Goal: Communication & Community: Answer question/provide support

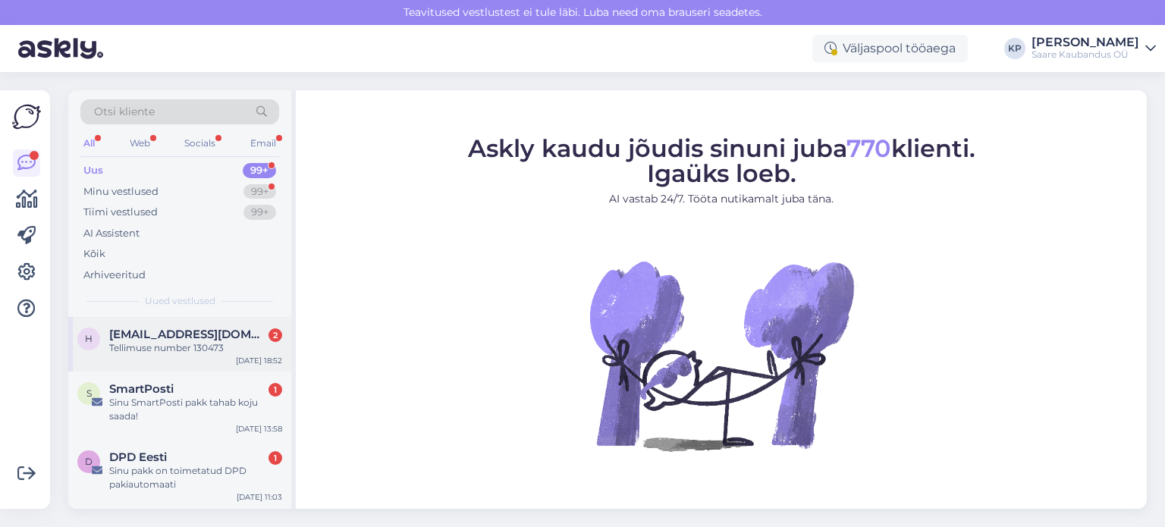
click at [183, 341] on div "Tellimuse number 130473" at bounding box center [195, 348] width 173 height 14
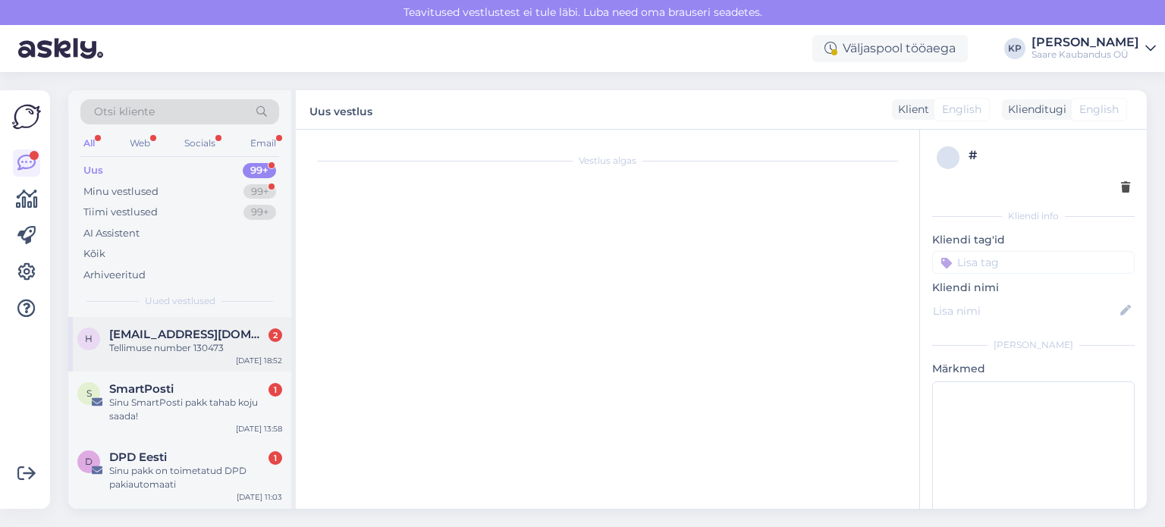
scroll to position [9, 0]
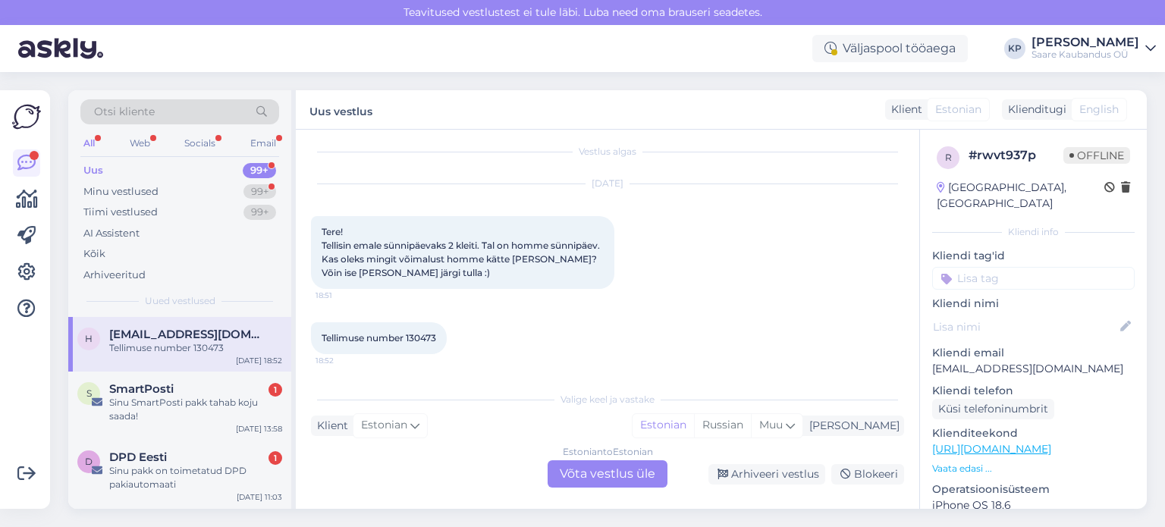
click at [586, 469] on div "Estonian to Estonian Võta vestlus üle" at bounding box center [607, 473] width 120 height 27
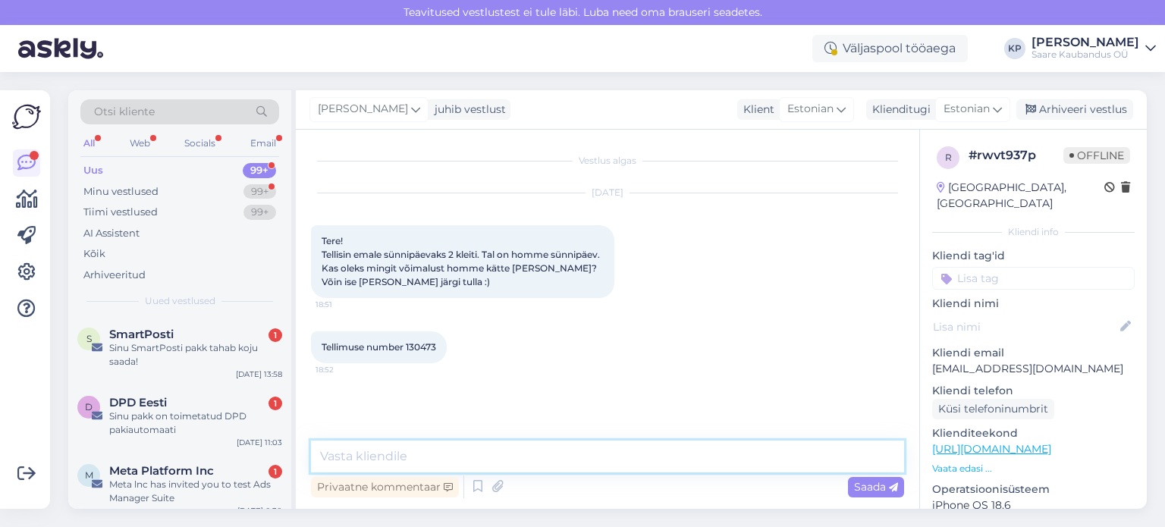
click at [361, 455] on textarea at bounding box center [607, 457] width 593 height 32
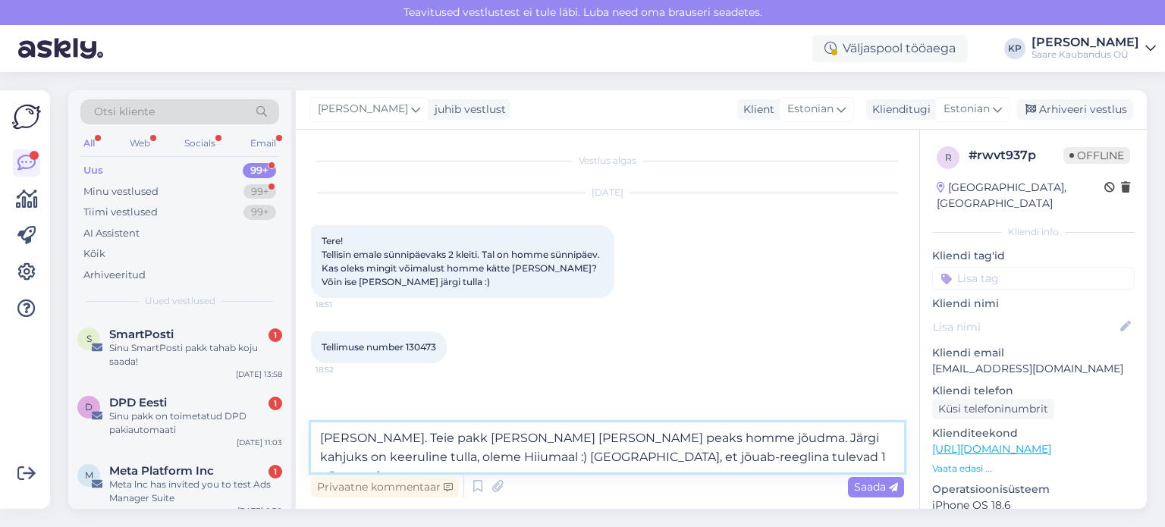
click at [821, 438] on textarea "Tere Hannabrit. Teie pakk läks täna teele ja peaks homme jõudma. Järgi kahjuks …" at bounding box center [607, 447] width 593 height 50
click at [741, 456] on textarea "Tere Hannabrit. Teie pakk läks täna teele ja peaks homme jõudma. Järgi kahjuks …" at bounding box center [607, 447] width 593 height 50
click at [865, 456] on textarea "Tere Hannabrit. Teie pakk läks täna teele ja peaks homme jõudma. Järgi kahjuks …" at bounding box center [607, 447] width 593 height 50
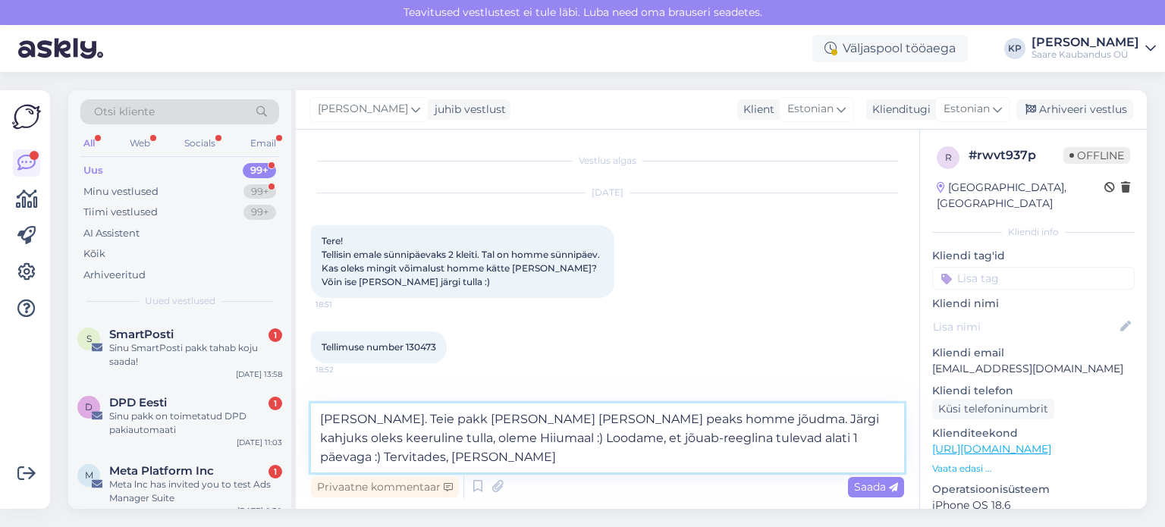
type textarea "[PERSON_NAME]. Teie pakk [PERSON_NAME] [PERSON_NAME] peaks homme jõudma. Järgi …"
click at [876, 485] on span "Saada" at bounding box center [876, 487] width 44 height 14
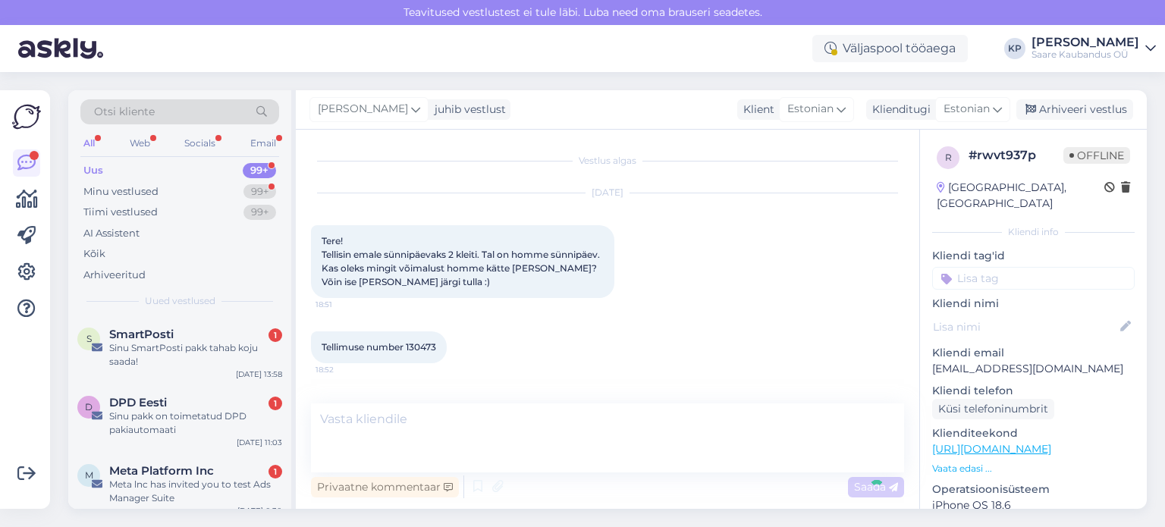
scroll to position [59, 0]
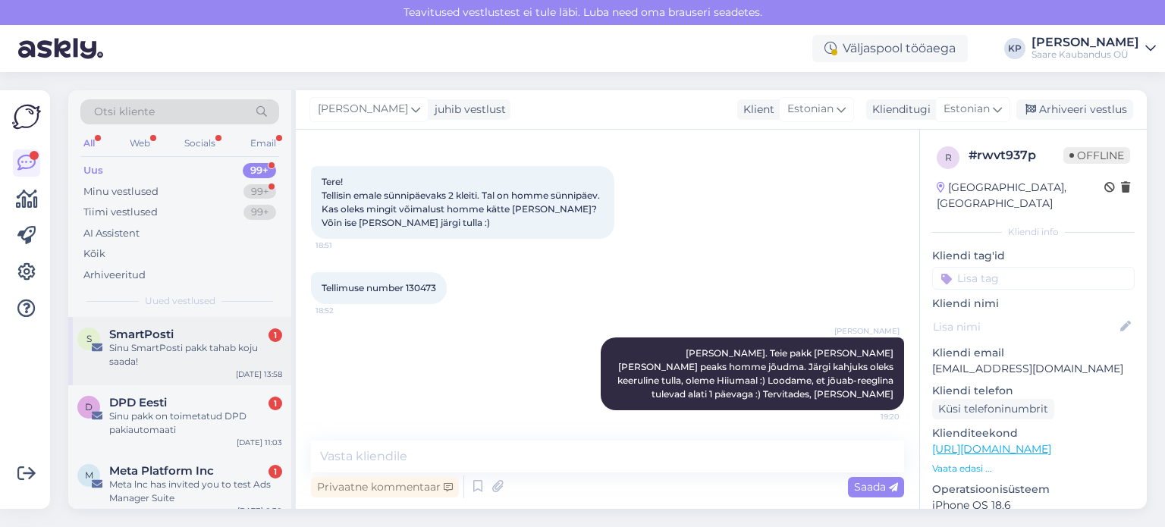
click at [158, 336] on span "SmartPosti" at bounding box center [141, 335] width 64 height 14
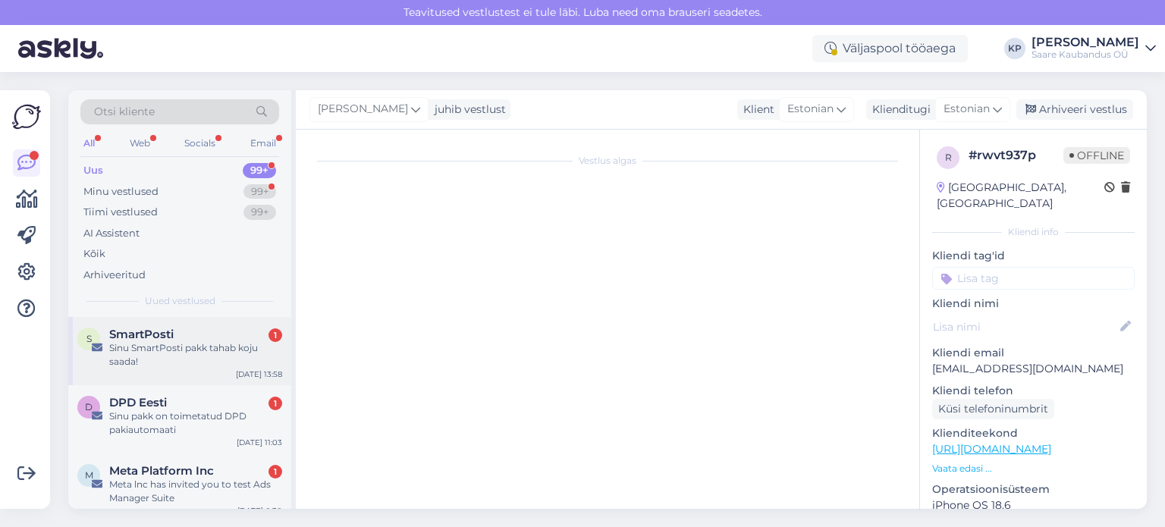
scroll to position [0, 0]
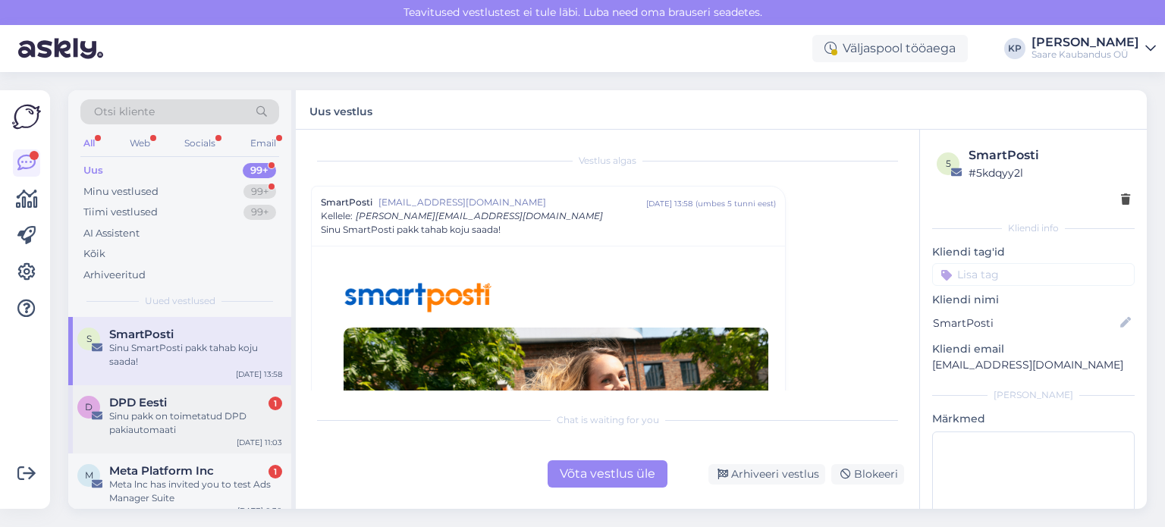
click at [155, 405] on span "DPD Eesti" at bounding box center [138, 403] width 58 height 14
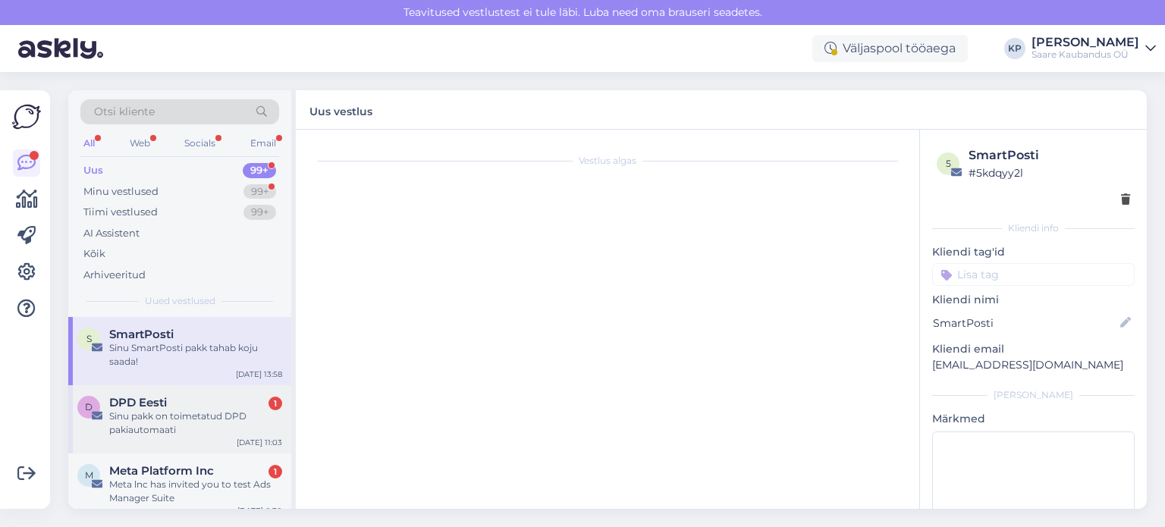
scroll to position [231, 0]
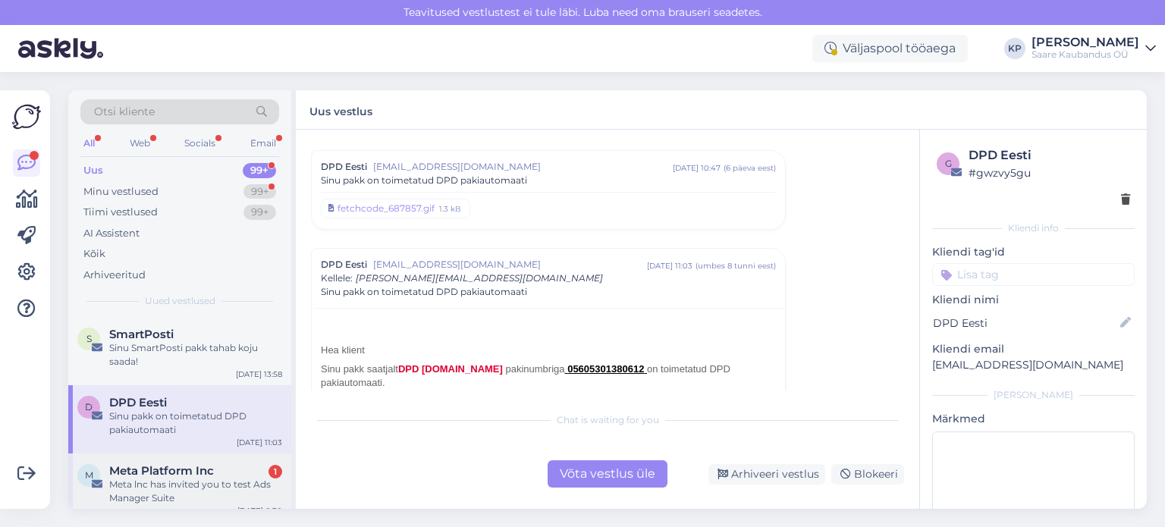
click at [146, 478] on div "Meta lnc has invited you to test Ads Manager Suite" at bounding box center [195, 491] width 173 height 27
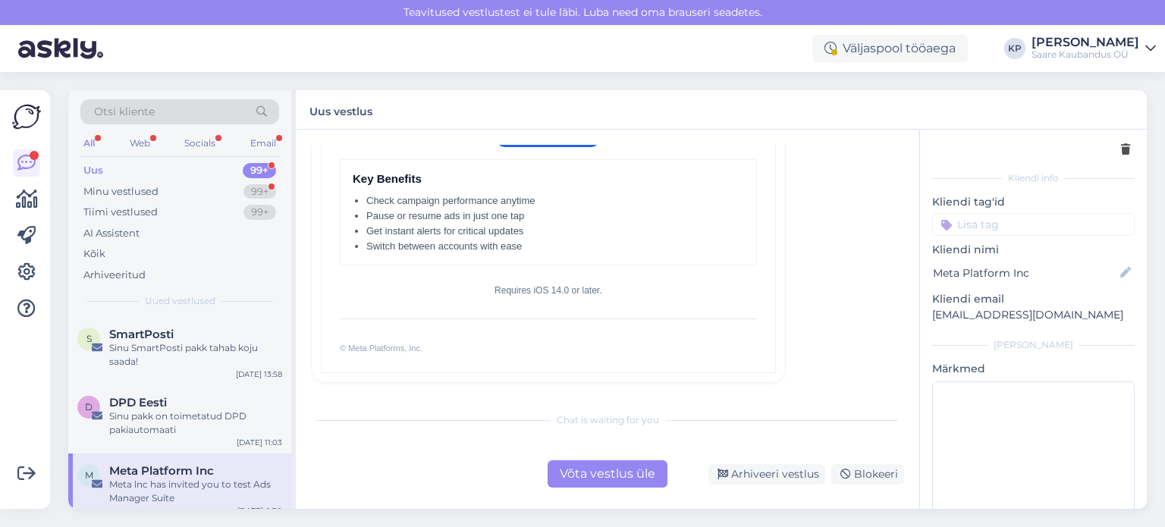
scroll to position [81, 0]
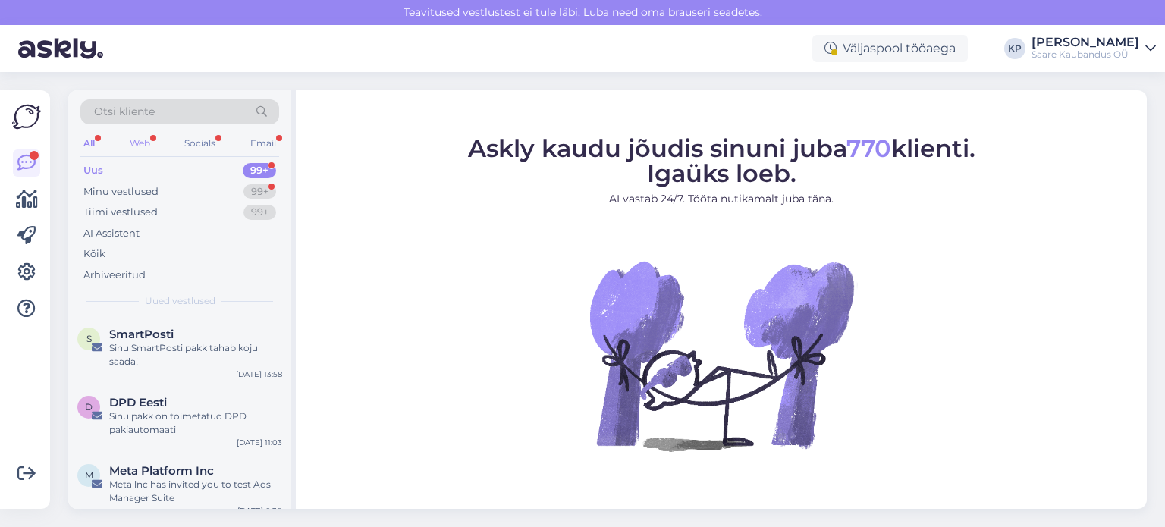
click at [135, 142] on div "Web" at bounding box center [140, 143] width 27 height 20
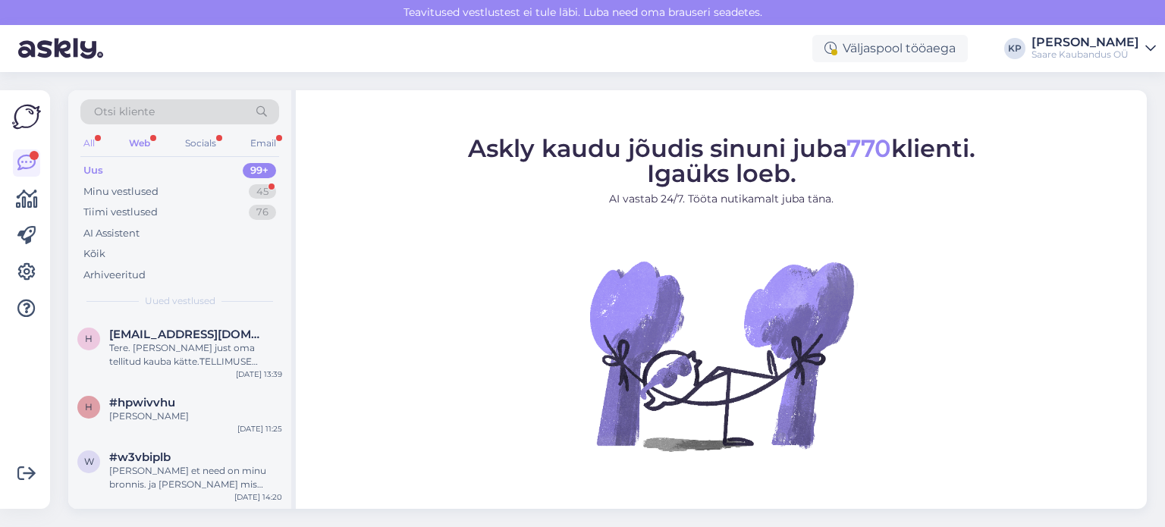
click at [87, 137] on div "All" at bounding box center [88, 143] width 17 height 20
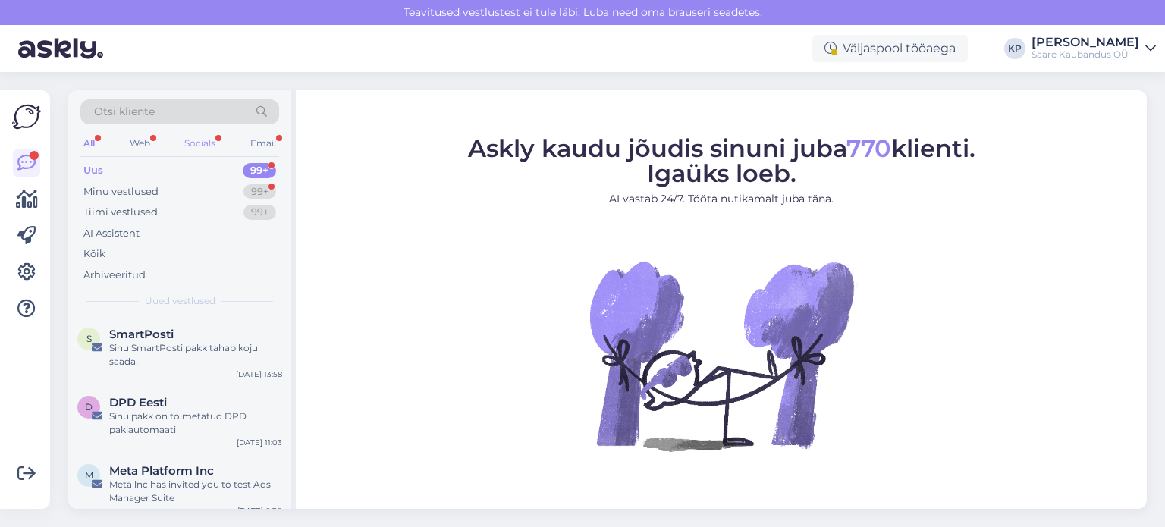
click at [202, 142] on div "Socials" at bounding box center [199, 143] width 37 height 20
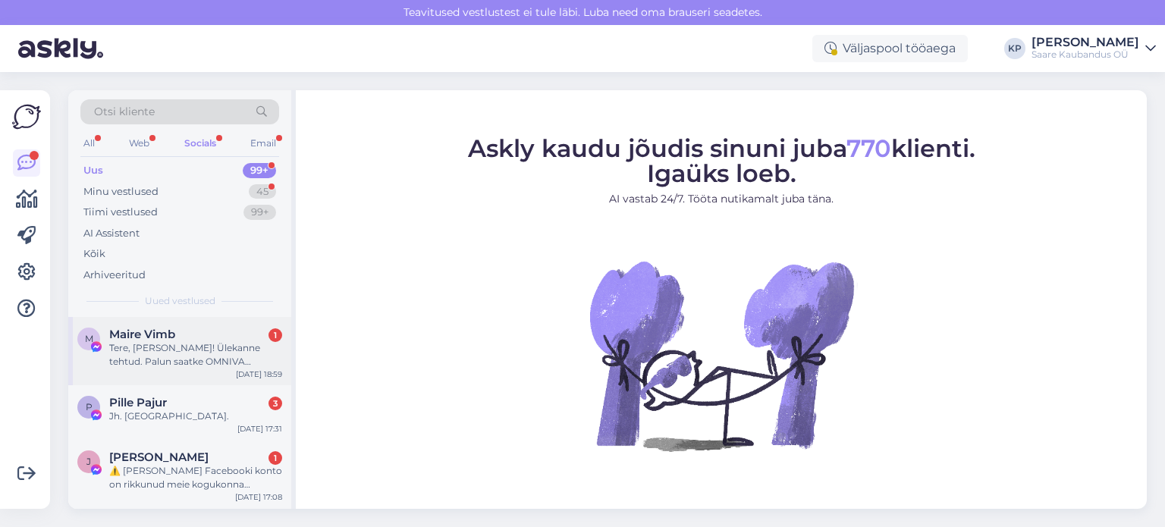
click at [165, 354] on div "Tere, [PERSON_NAME]! Ülekanne tehtud. Palun saatke OMNIVA Randvere Meie kpl. Te…" at bounding box center [195, 354] width 173 height 27
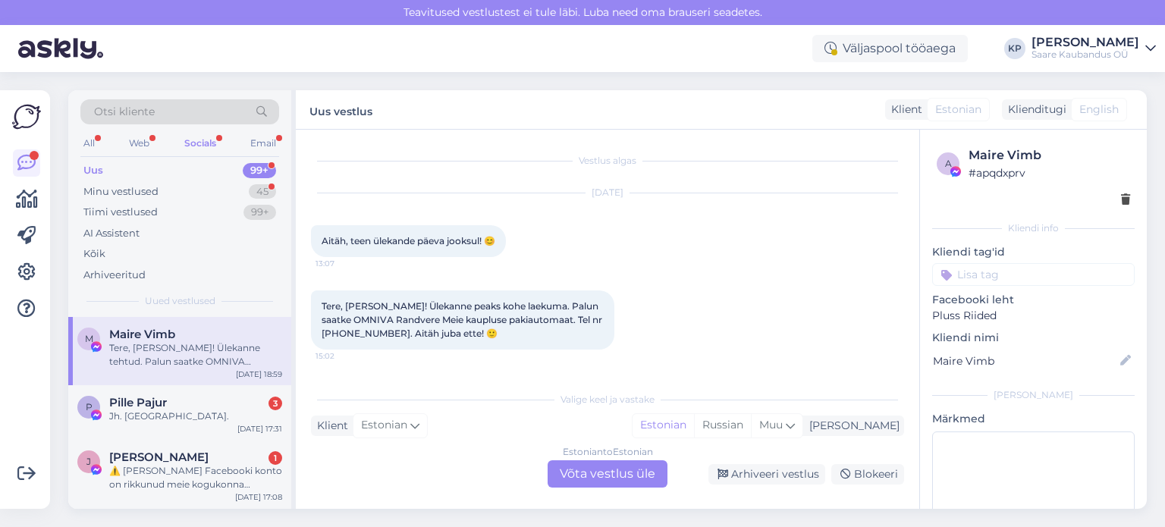
scroll to position [106, 0]
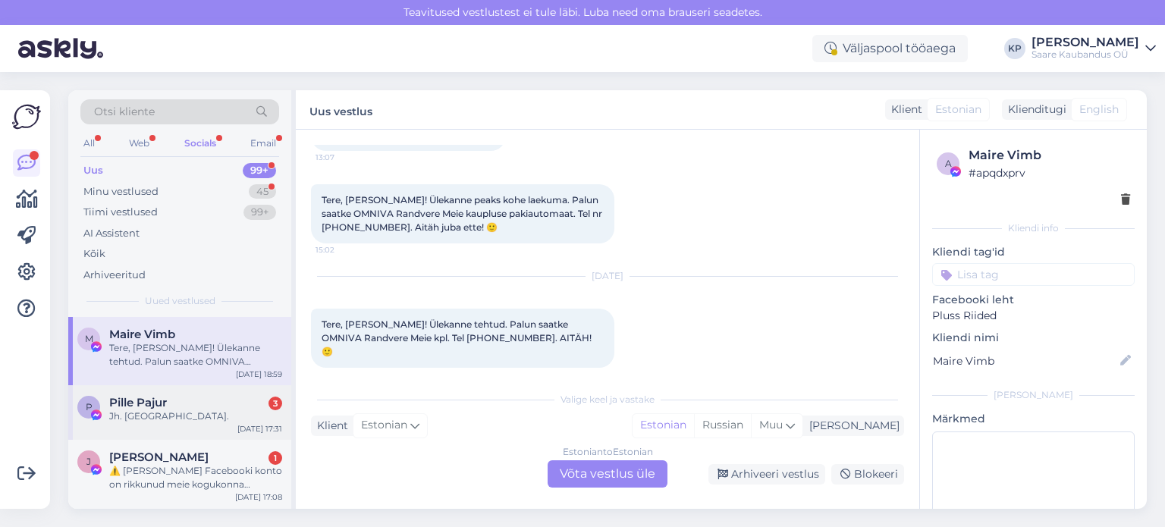
click at [152, 422] on div "P Pille Pajur 3 Jh. [GEOGRAPHIC_DATA]. [DATE] 17:31" at bounding box center [179, 412] width 223 height 55
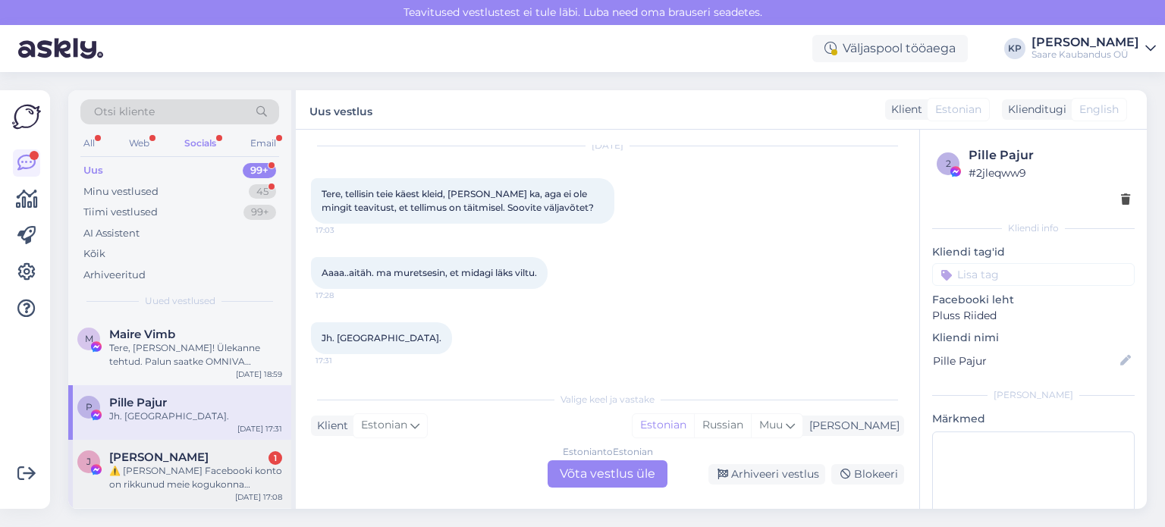
click at [174, 469] on div "⚠️ [PERSON_NAME] Facebooki konto on rikkunud meie kogukonna standardeid. Meie s…" at bounding box center [195, 477] width 173 height 27
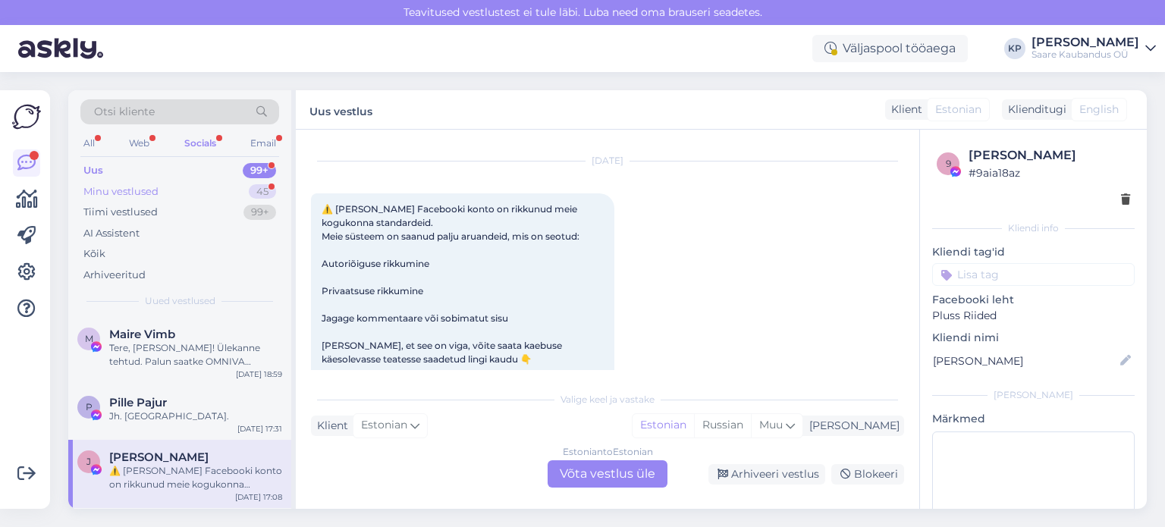
click at [111, 187] on div "Minu vestlused" at bounding box center [120, 191] width 75 height 15
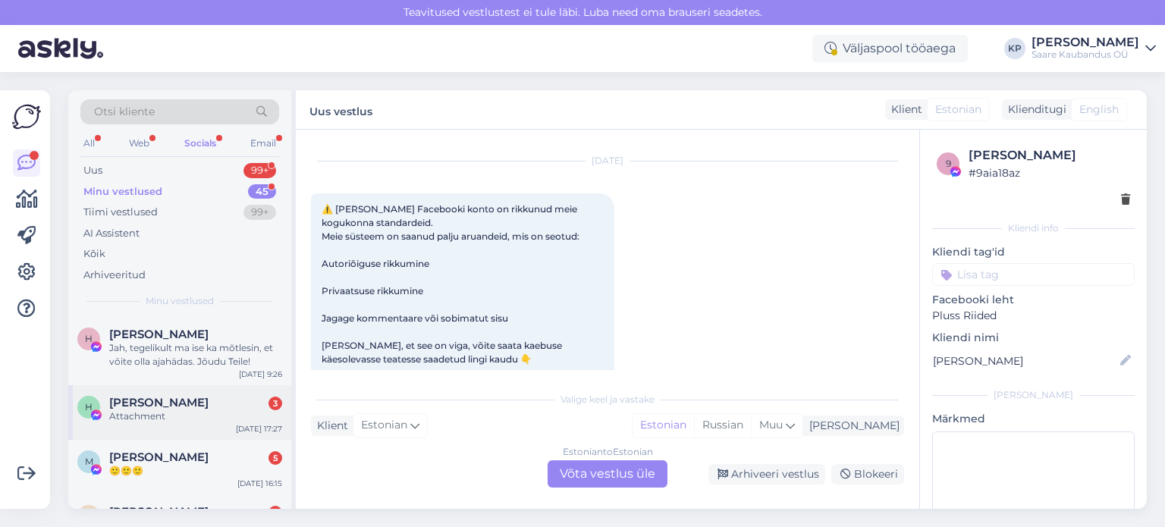
click at [146, 409] on div "Attachment" at bounding box center [195, 416] width 173 height 14
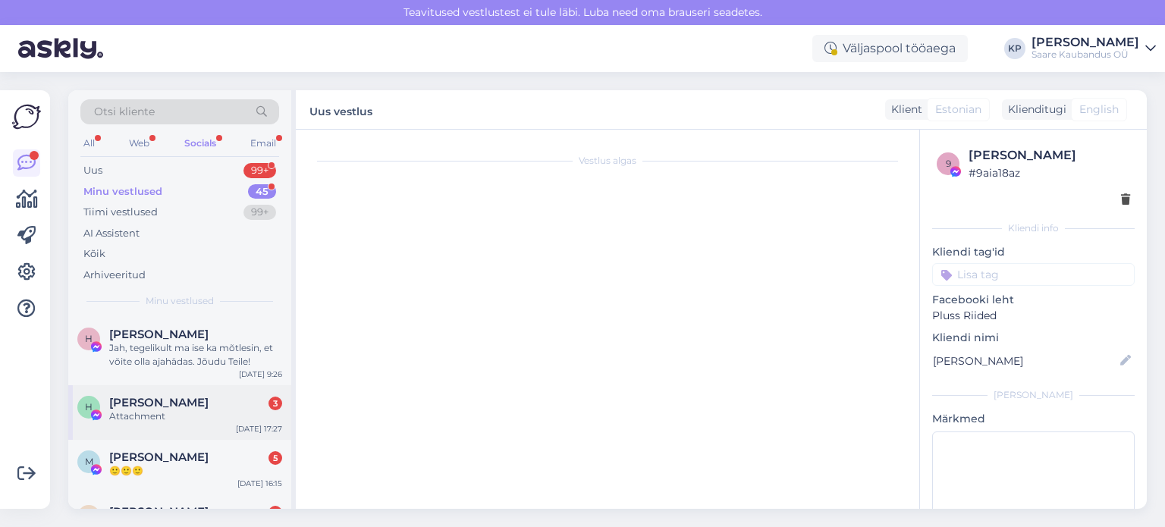
scroll to position [252, 0]
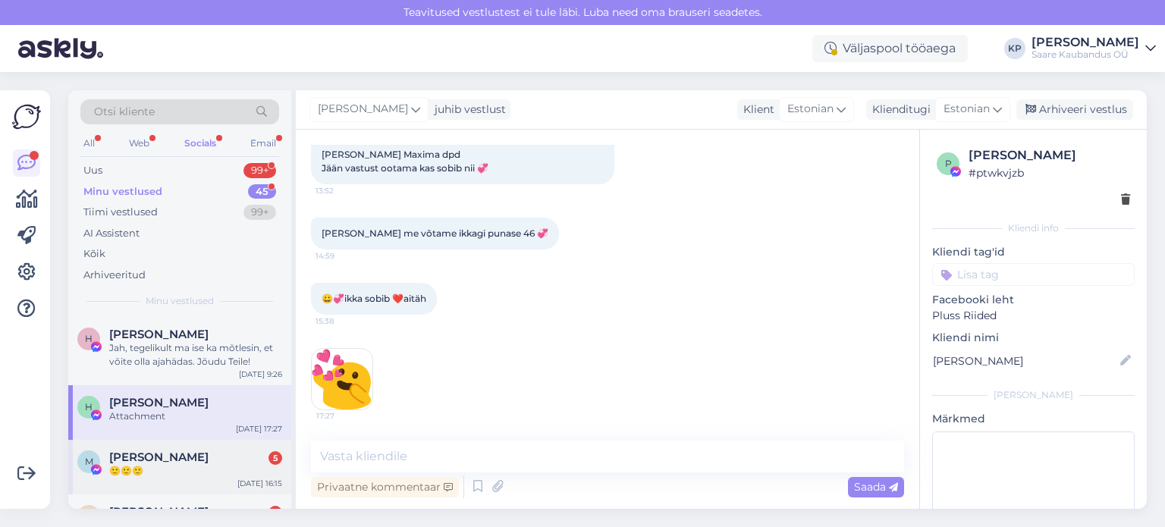
click at [164, 466] on div "🙂🙂🙂" at bounding box center [195, 471] width 173 height 14
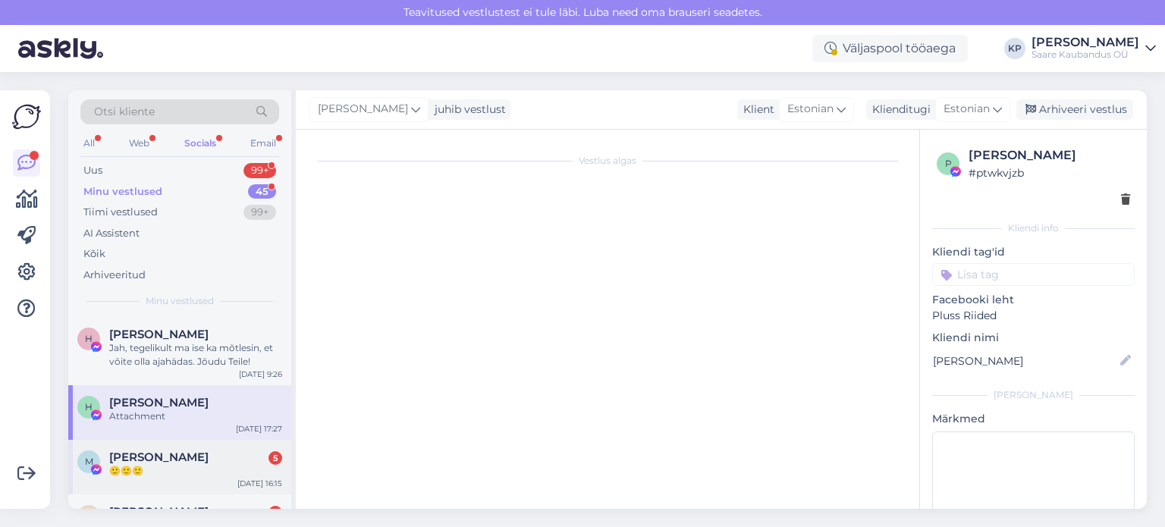
scroll to position [584, 0]
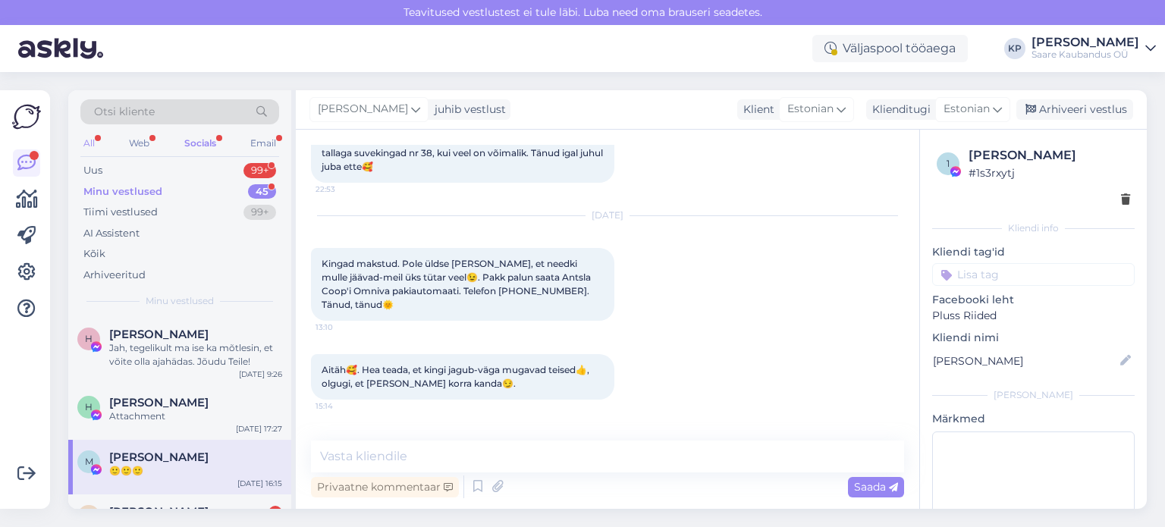
click at [94, 141] on div "All" at bounding box center [88, 143] width 17 height 20
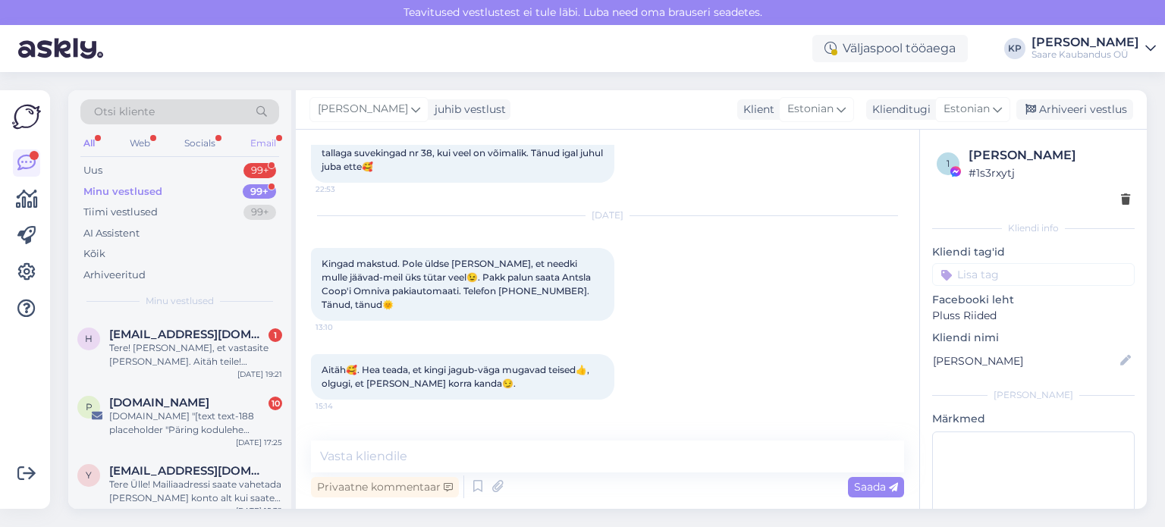
click at [266, 139] on div "Email" at bounding box center [263, 143] width 32 height 20
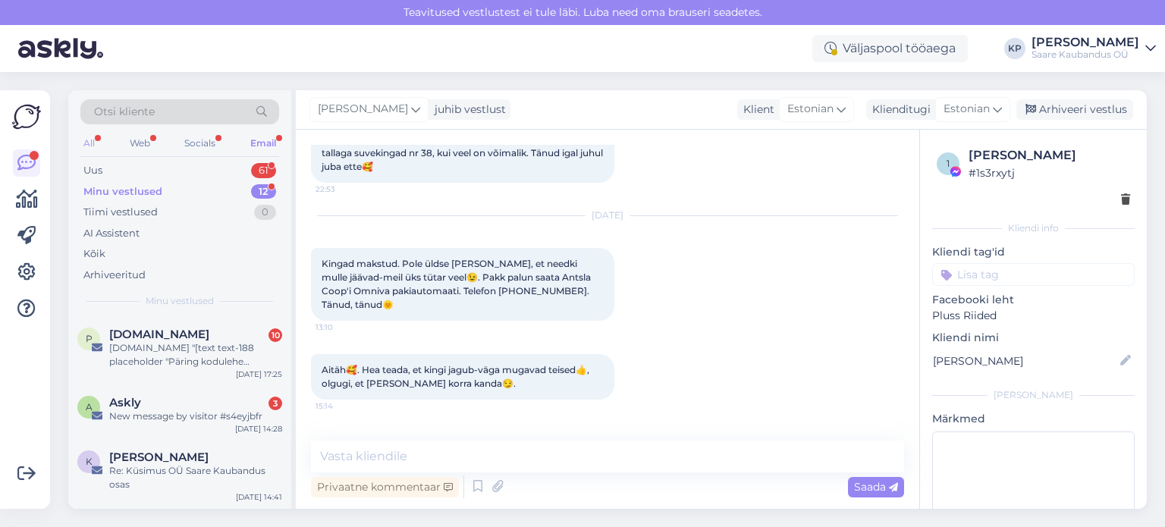
click at [92, 141] on div "All" at bounding box center [88, 143] width 17 height 20
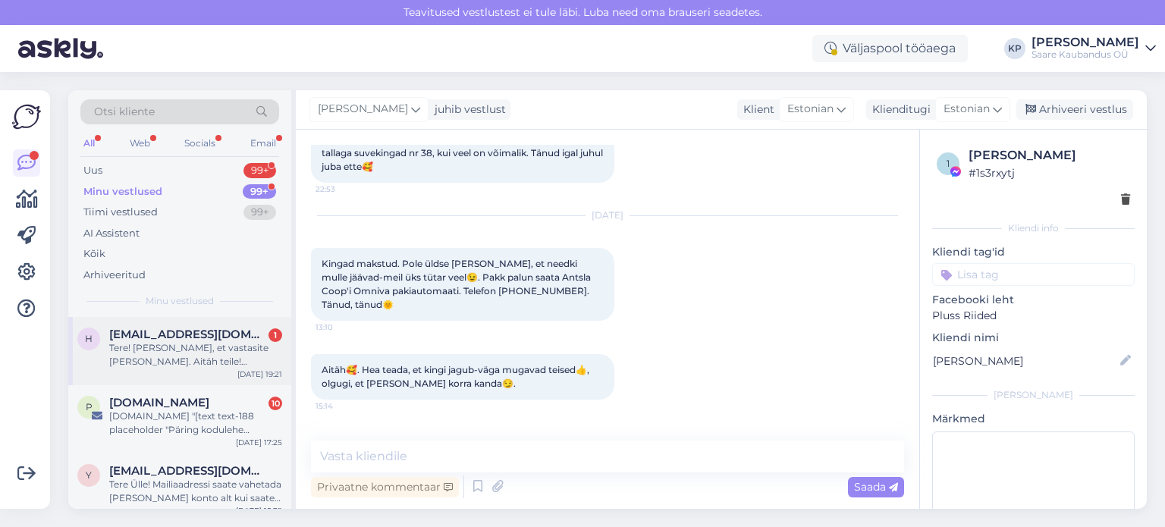
click at [146, 356] on div "Tere! [PERSON_NAME], et vastasite [PERSON_NAME]. Aitäh teile! Loodame parimat ❤️" at bounding box center [195, 354] width 173 height 27
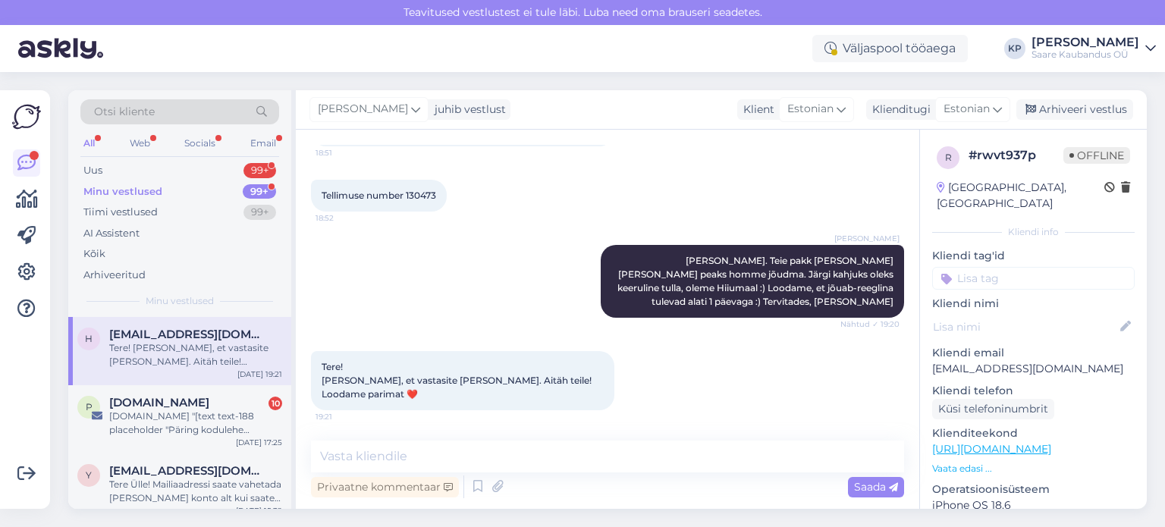
scroll to position [152, 0]
click at [361, 454] on textarea at bounding box center [607, 457] width 593 height 32
type textarea "I"
click at [364, 437] on div "Vestlus algas [DATE] Tere! Tellisin emale sünnipäevaks 2 kleiti. Tal on homme s…" at bounding box center [607, 319] width 623 height 379
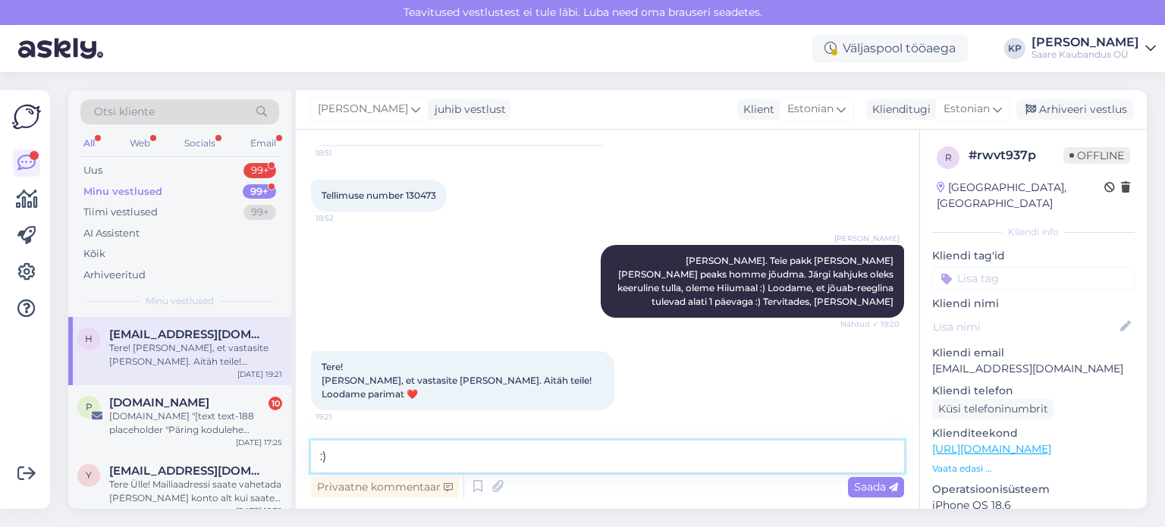
click at [354, 455] on textarea ":)" at bounding box center [607, 457] width 593 height 32
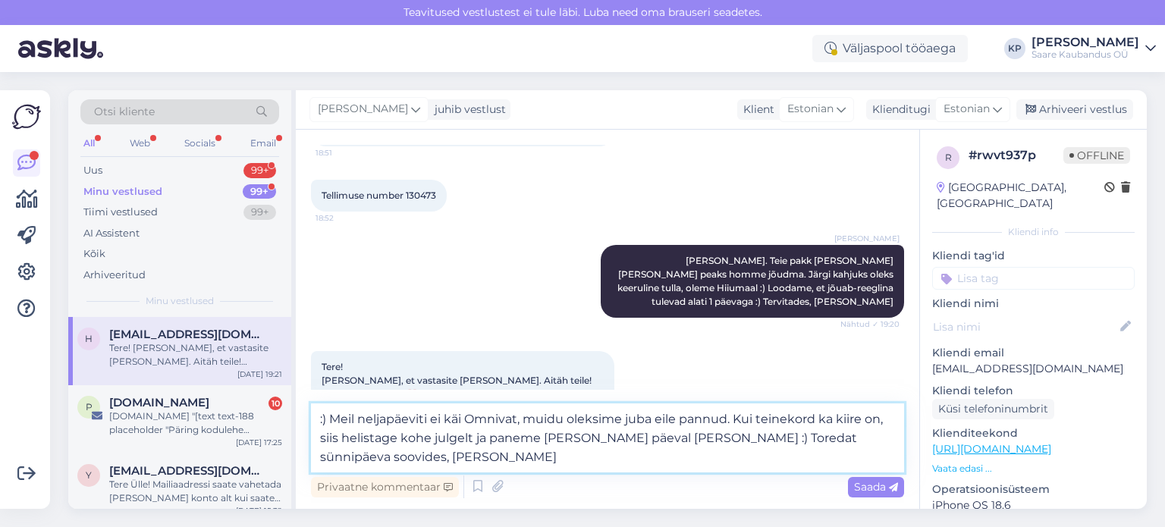
click at [327, 416] on textarea ":) Meil neljapäeviti ei käi Omnivat, muidu oleksime juba eile pannud. Kui teine…" at bounding box center [607, 437] width 593 height 69
click at [400, 434] on textarea "Just, loodame parimat :) Meil neljapäeviti ei käi Omnivat, muidu oleksime juba …" at bounding box center [607, 437] width 593 height 69
click at [646, 439] on textarea "Just, loodame parimat :) Meil neljapäeviti ei käi Omnivat, muidu oleksime juba …" at bounding box center [607, 437] width 593 height 69
click at [318, 452] on textarea "Just, loodame parimat :) Meil neljapäeviti ei käi Omnivat, muidu oleksime juba …" at bounding box center [607, 437] width 593 height 69
type textarea "Just, loodame parimat :) Meil neljapäeviti ei käi Omnivat, muidu oleksime juba …"
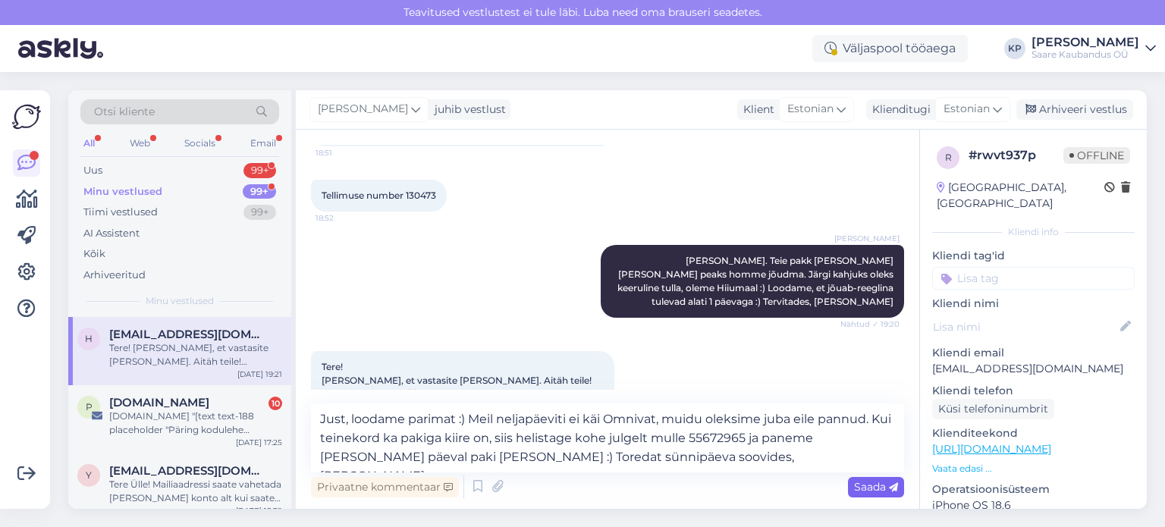
click at [867, 485] on span "Saada" at bounding box center [876, 487] width 44 height 14
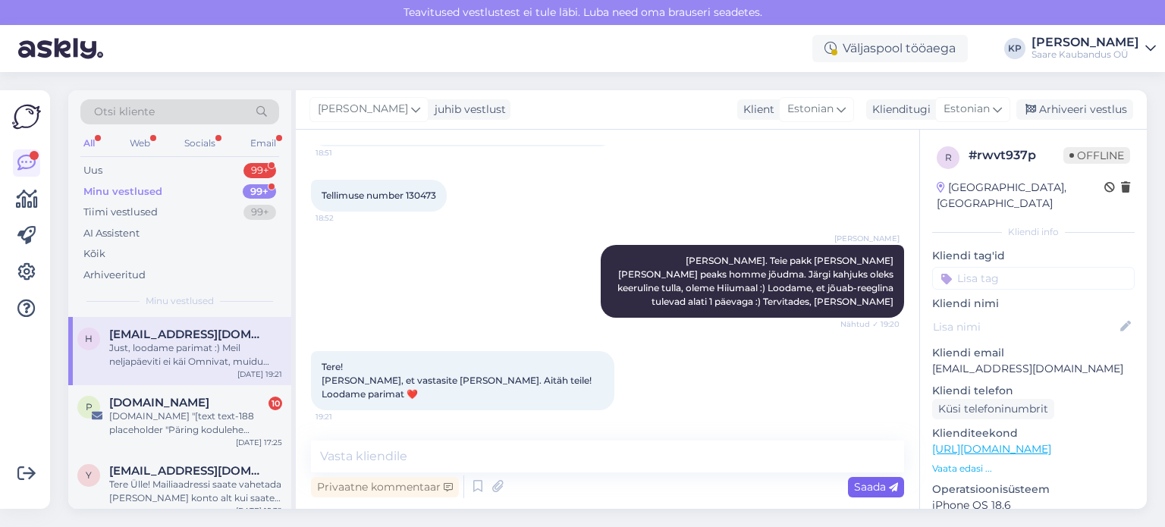
scroll to position [258, 0]
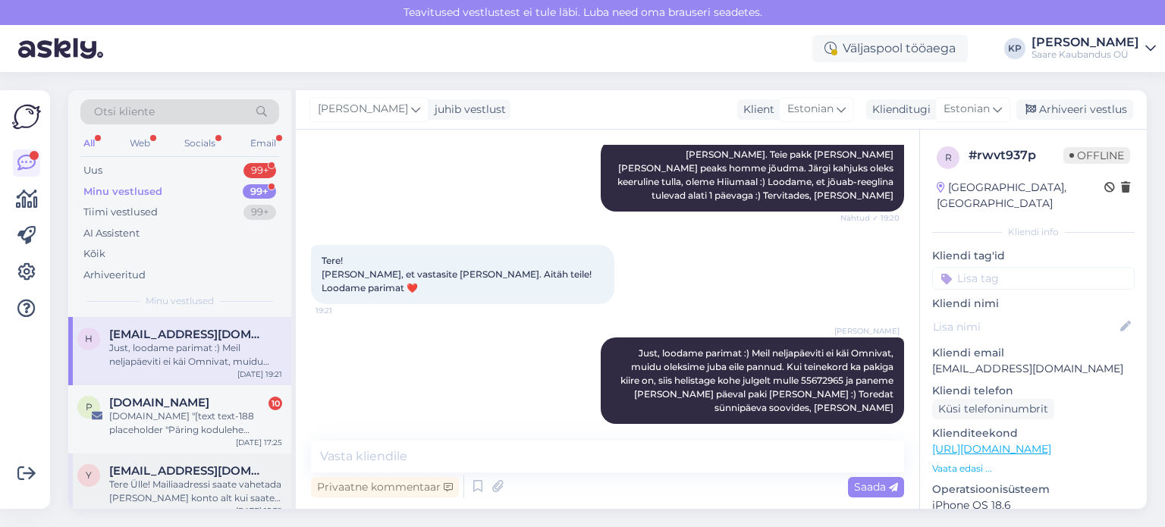
click at [217, 475] on span "[EMAIL_ADDRESS][DOMAIN_NAME]" at bounding box center [188, 471] width 158 height 14
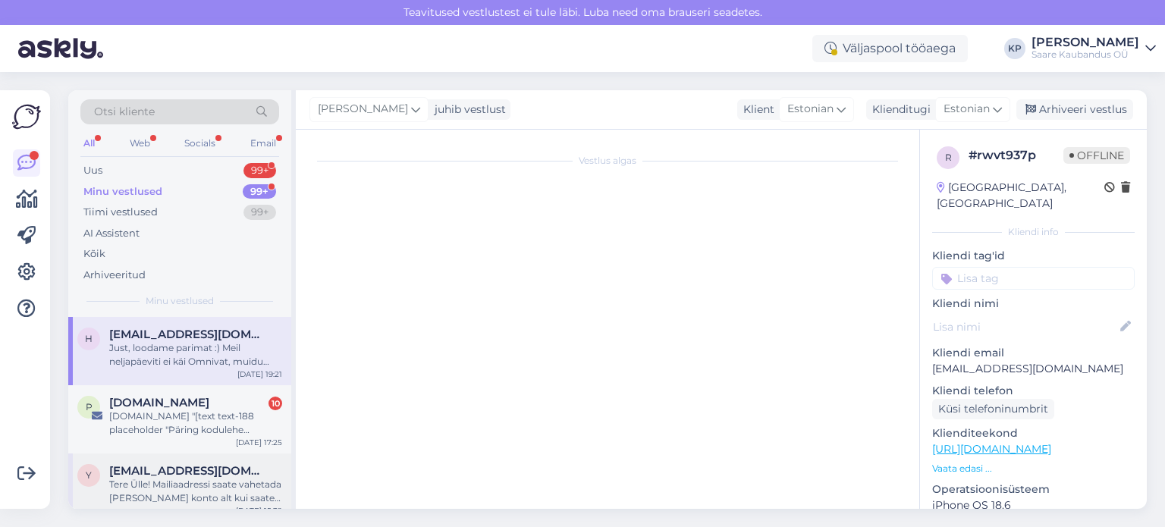
scroll to position [0, 0]
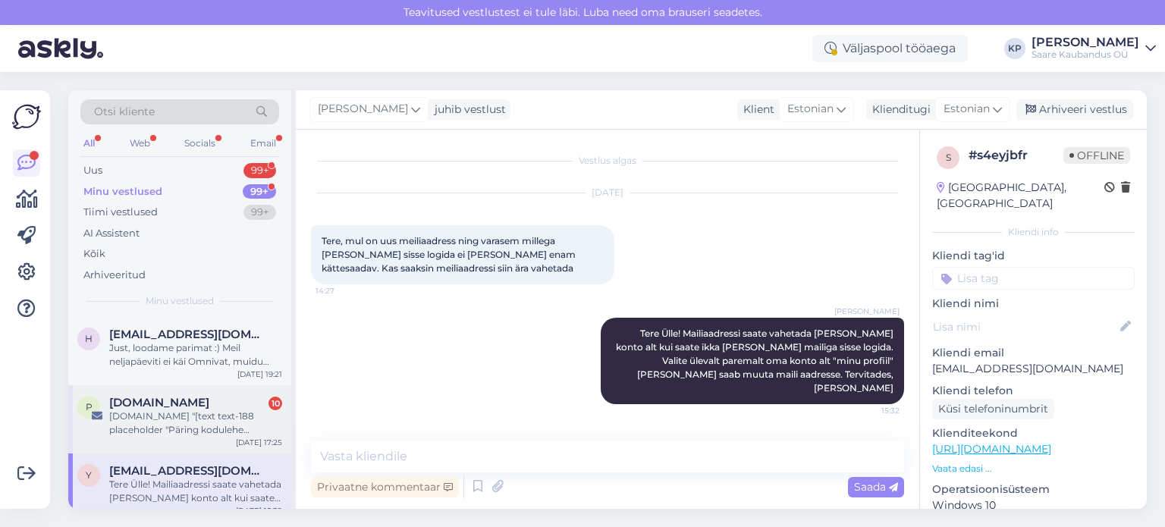
click at [203, 408] on div "[DOMAIN_NAME] 10" at bounding box center [195, 403] width 173 height 14
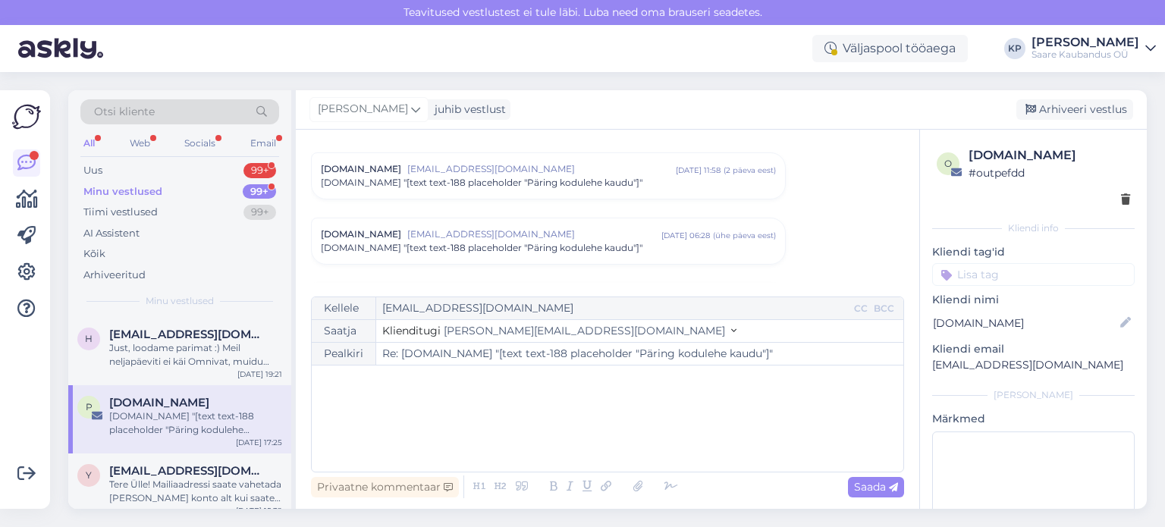
scroll to position [4342, 0]
